Goal: Information Seeking & Learning: Learn about a topic

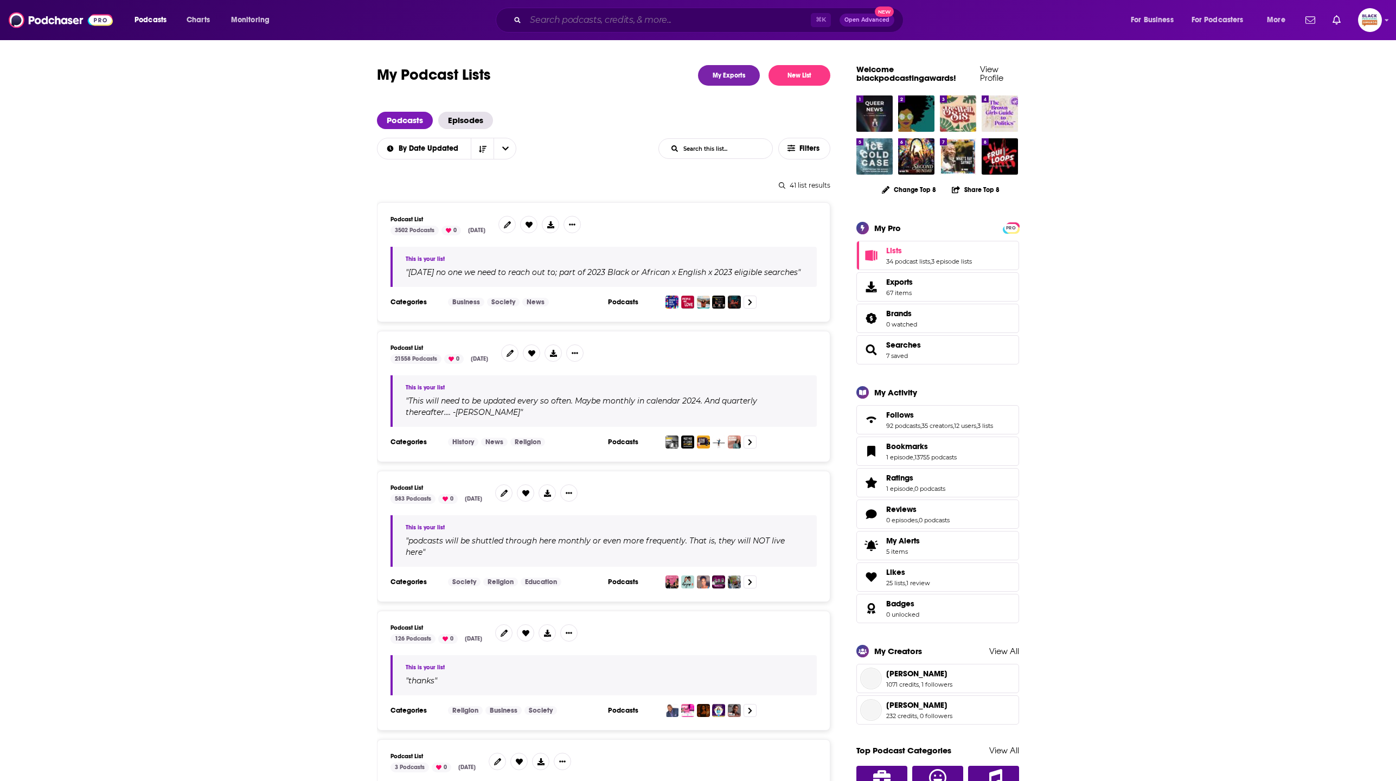
click at [630, 27] on input "Search podcasts, credits, & more..." at bounding box center [667, 19] width 285 height 17
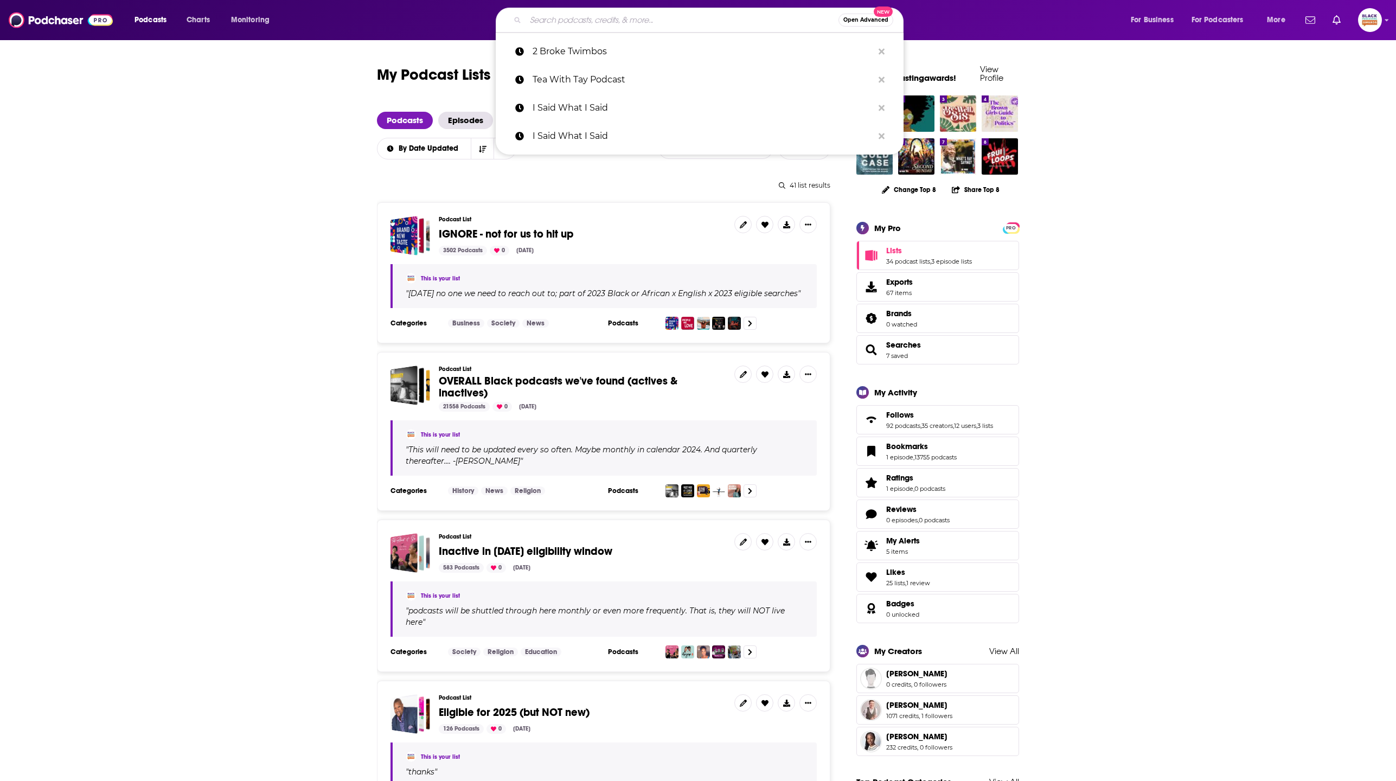
paste input "Negotiate Anything"
type input "Negotiate Anything"
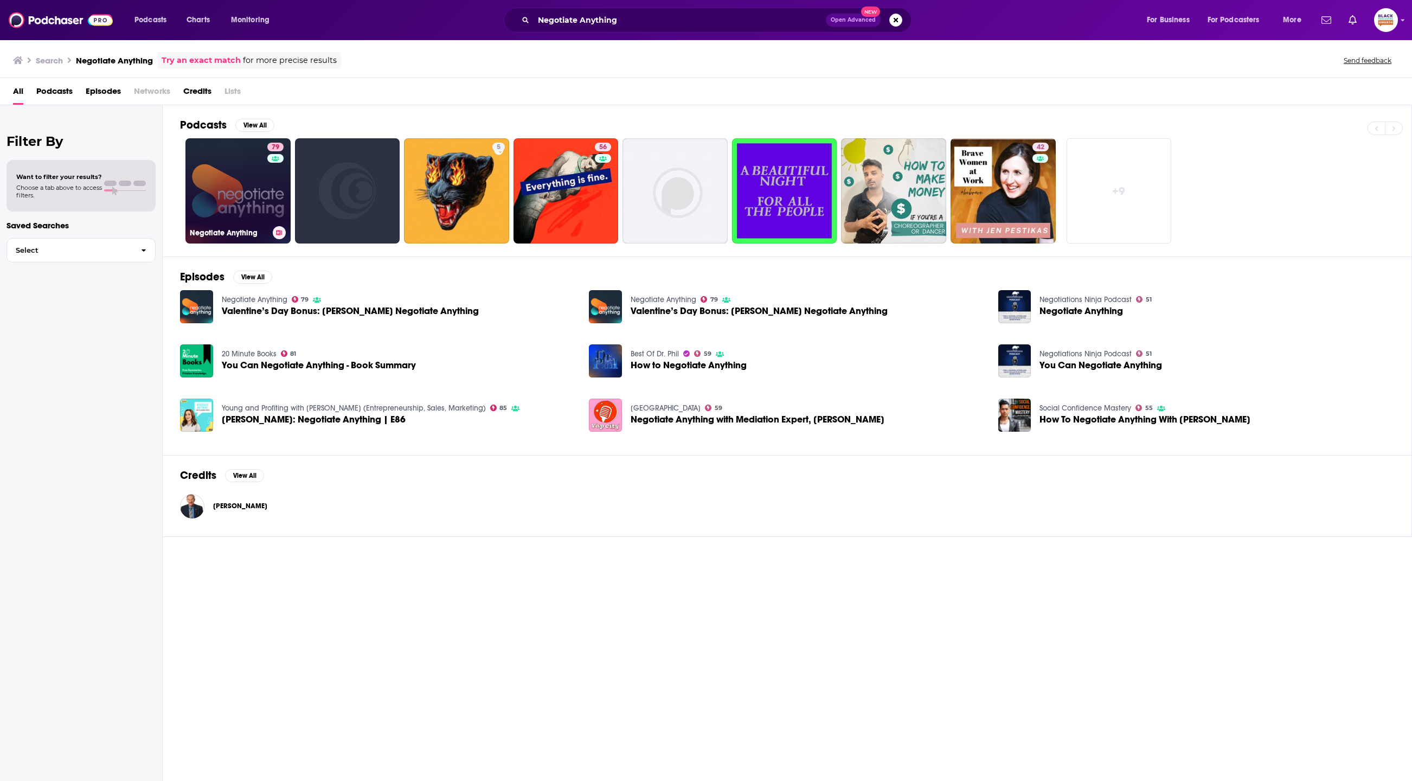
click at [255, 182] on link "79 Negotiate Anything" at bounding box center [237, 190] width 105 height 105
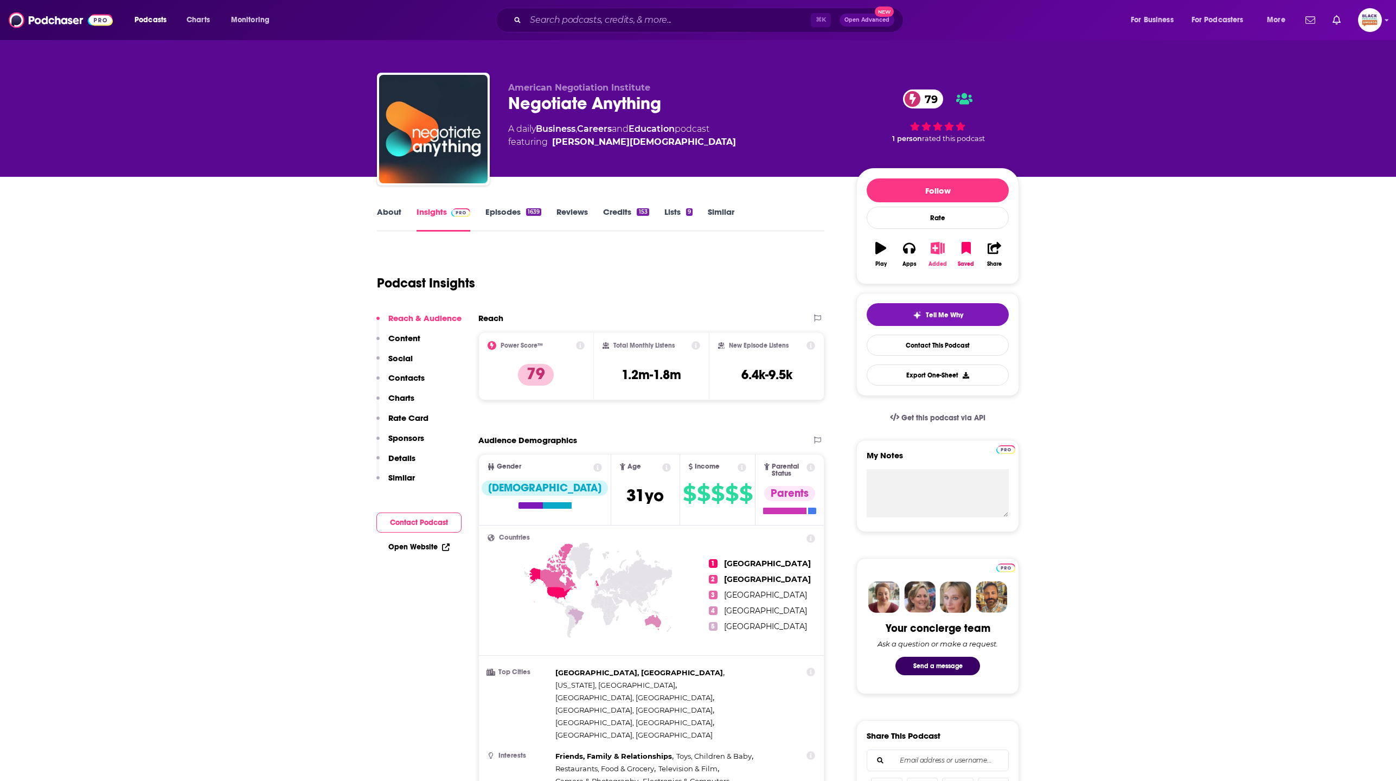
click at [934, 249] on icon "button" at bounding box center [938, 248] width 14 height 12
